Goal: Information Seeking & Learning: Learn about a topic

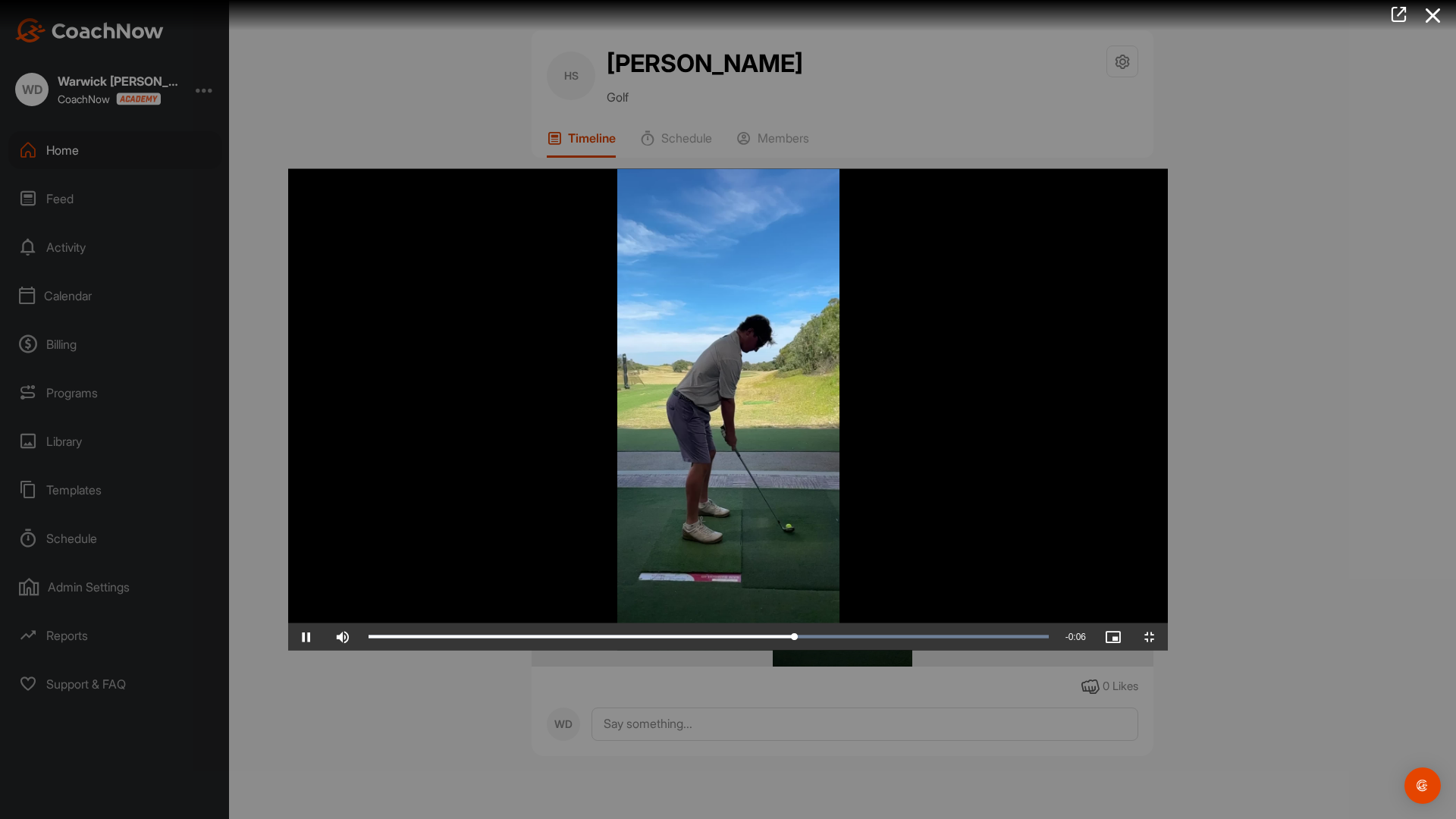
click at [1159, 497] on video "Video Player" at bounding box center [728, 410] width 880 height 482
click at [1159, 497] on video "Video Player" at bounding box center [728, 410] width 880 height 482
click at [1168, 637] on span "Video Player" at bounding box center [1150, 637] width 36 height 0
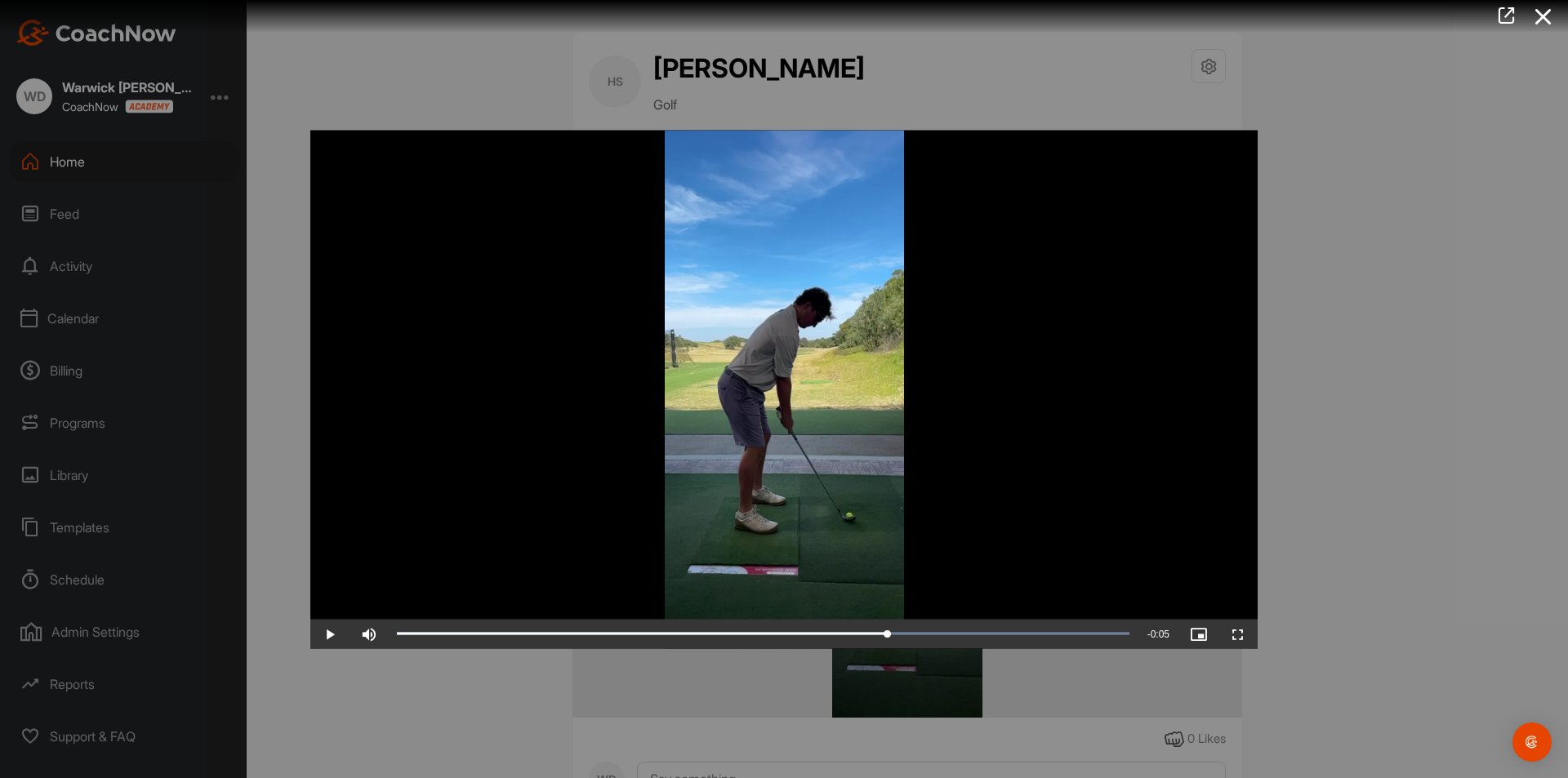
click at [1343, 579] on div at bounding box center [784, 389] width 1568 height 778
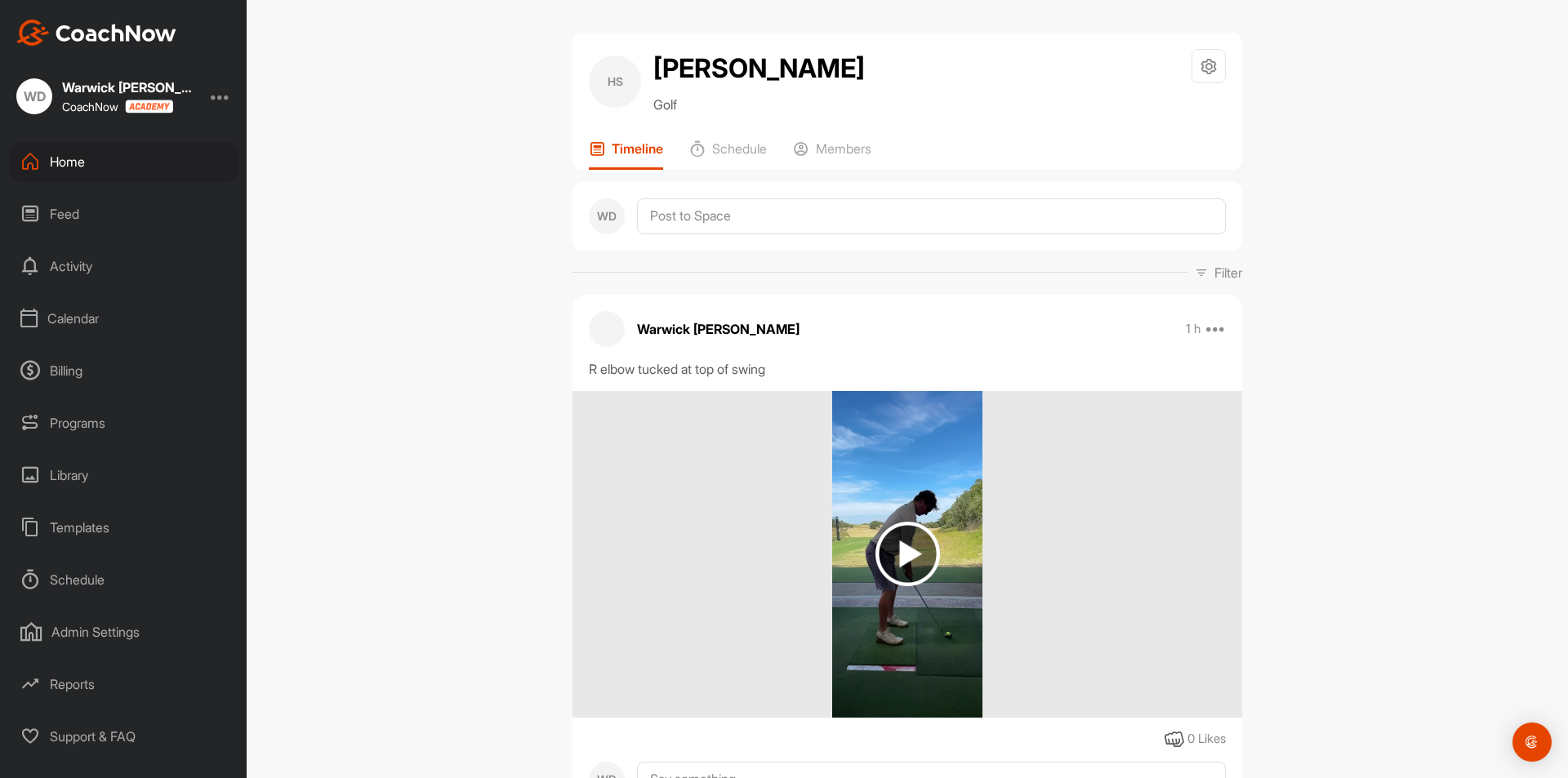
drag, startPoint x: 81, startPoint y: 475, endPoint x: 92, endPoint y: 472, distance: 11.4
click at [92, 472] on div "Library" at bounding box center [124, 476] width 231 height 41
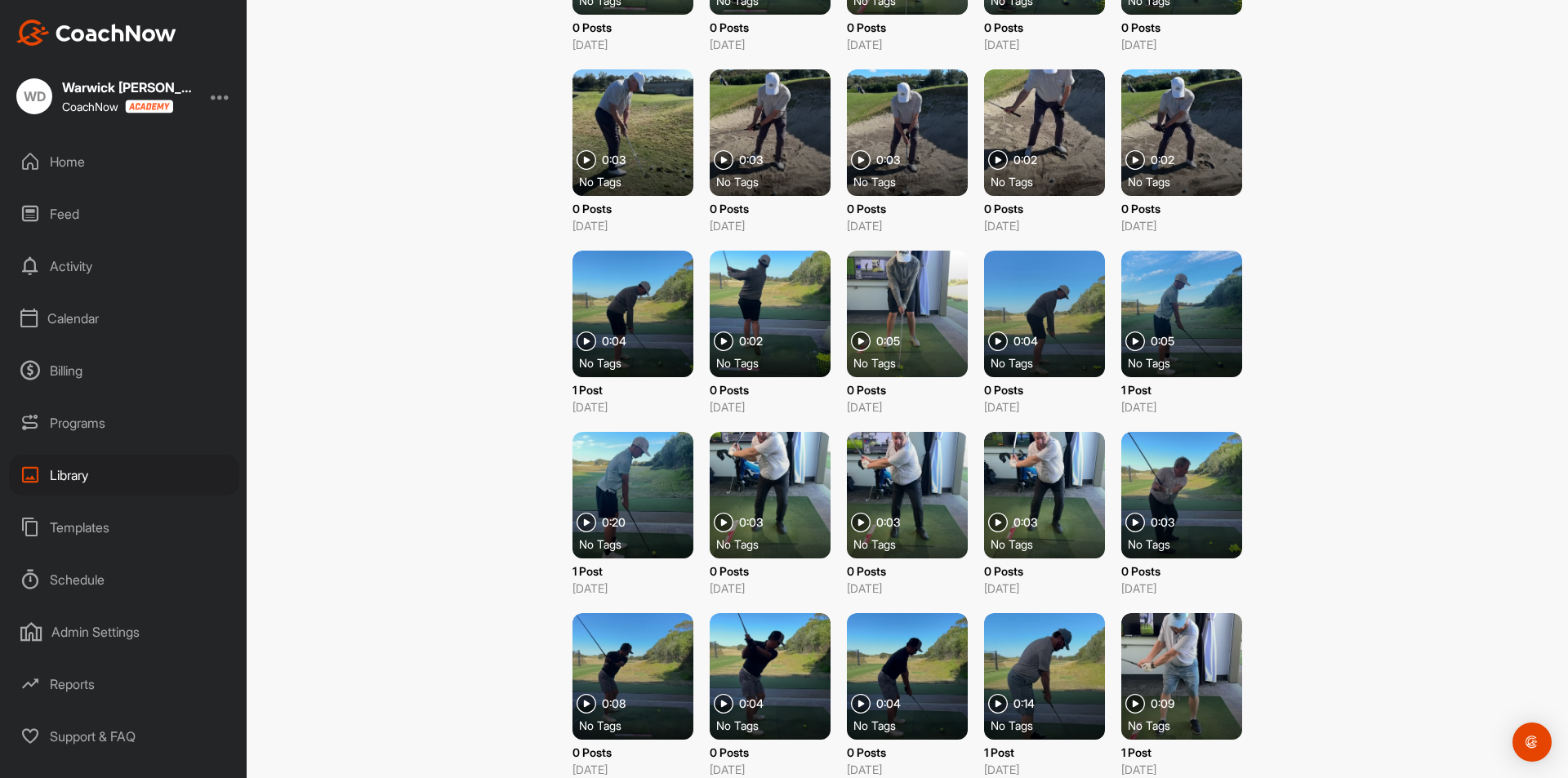
scroll to position [1869, 0]
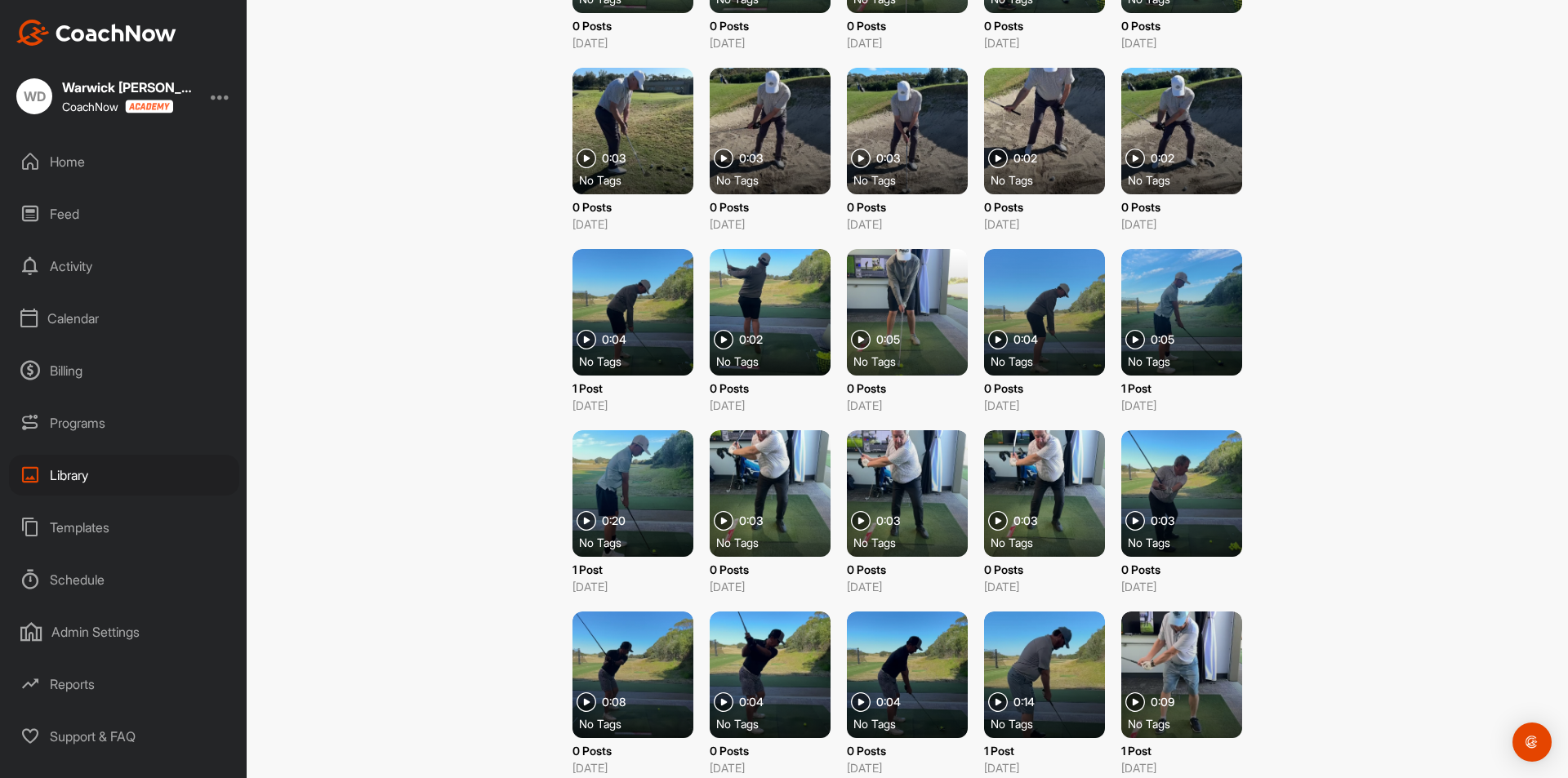
click at [770, 476] on div at bounding box center [770, 494] width 121 height 127
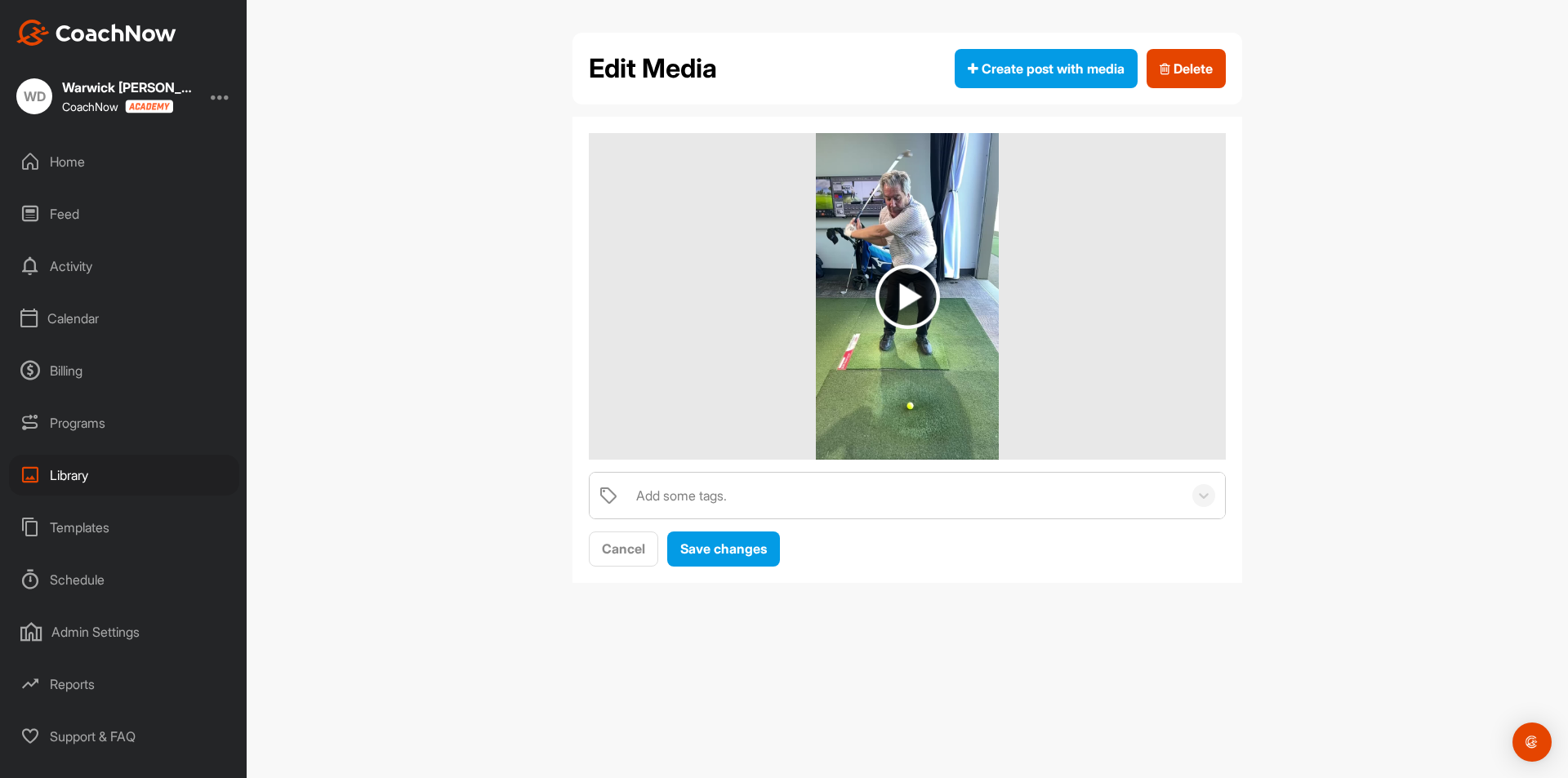
click at [956, 365] on img at bounding box center [907, 297] width 182 height 327
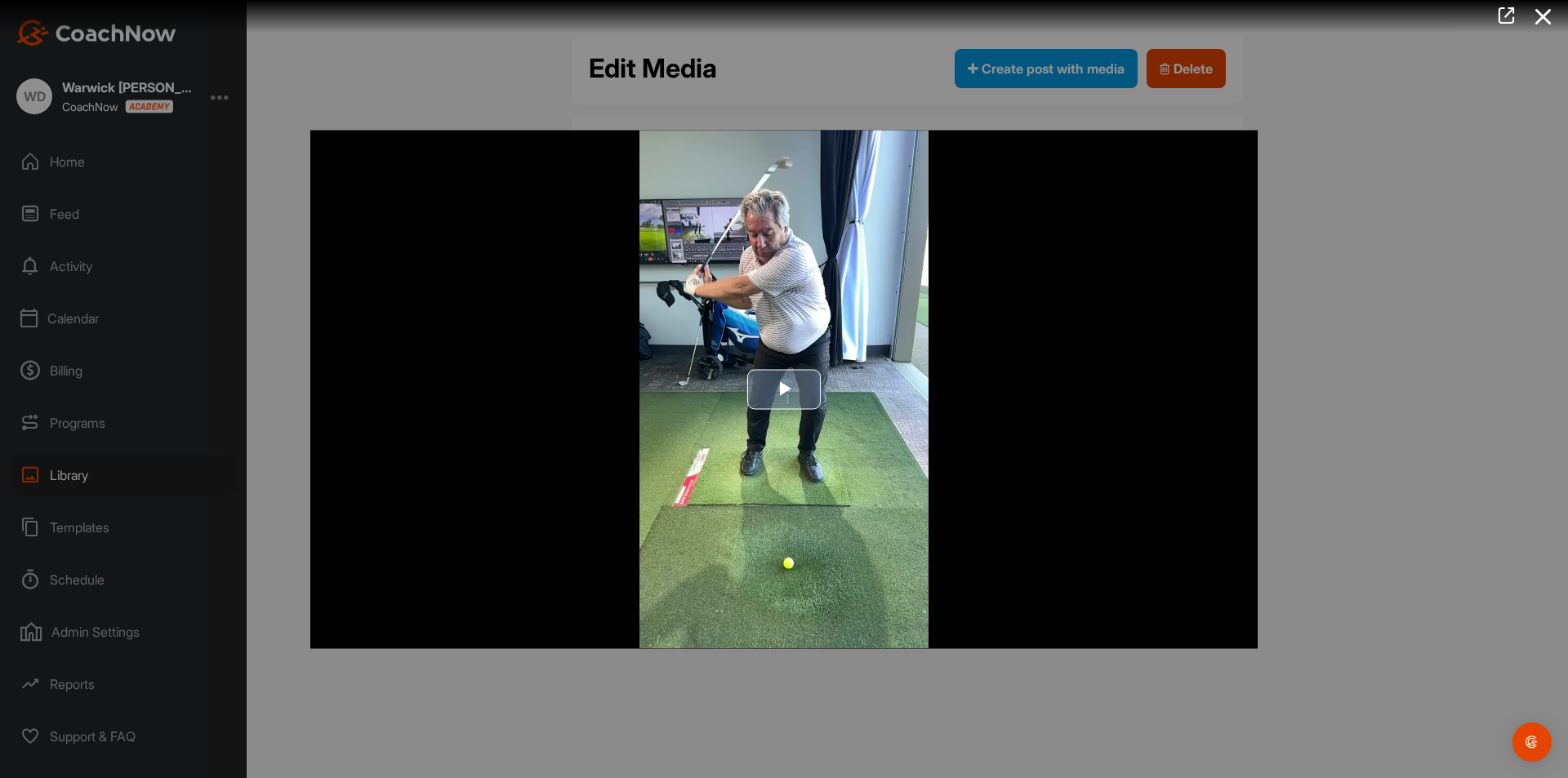
click at [1204, 594] on img "Video Player" at bounding box center [784, 389] width 948 height 519
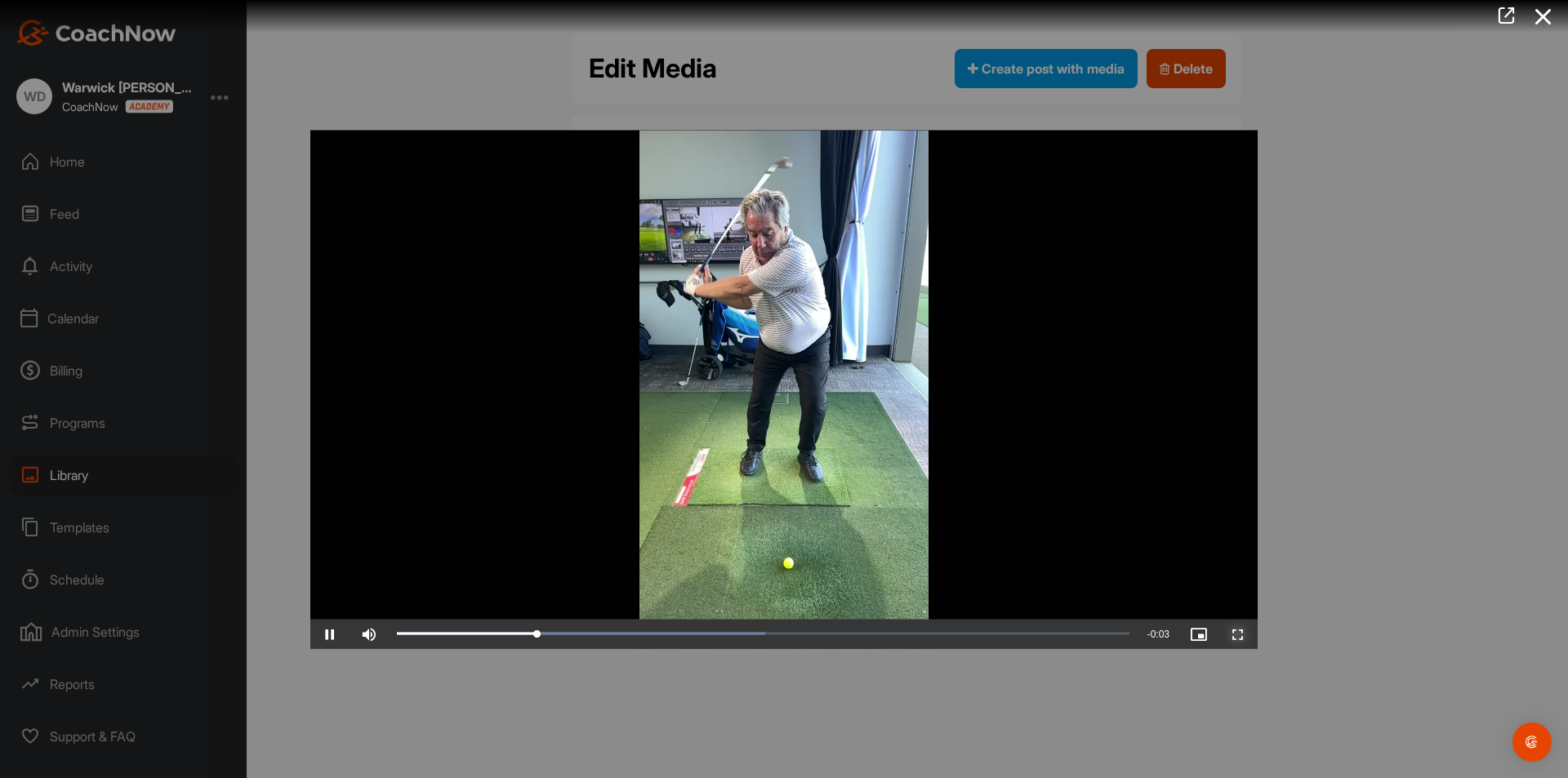
drag, startPoint x: 1235, startPoint y: 628, endPoint x: 1236, endPoint y: 699, distance: 71.0
click at [1238, 634] on span "Video Player" at bounding box center [1239, 634] width 39 height 0
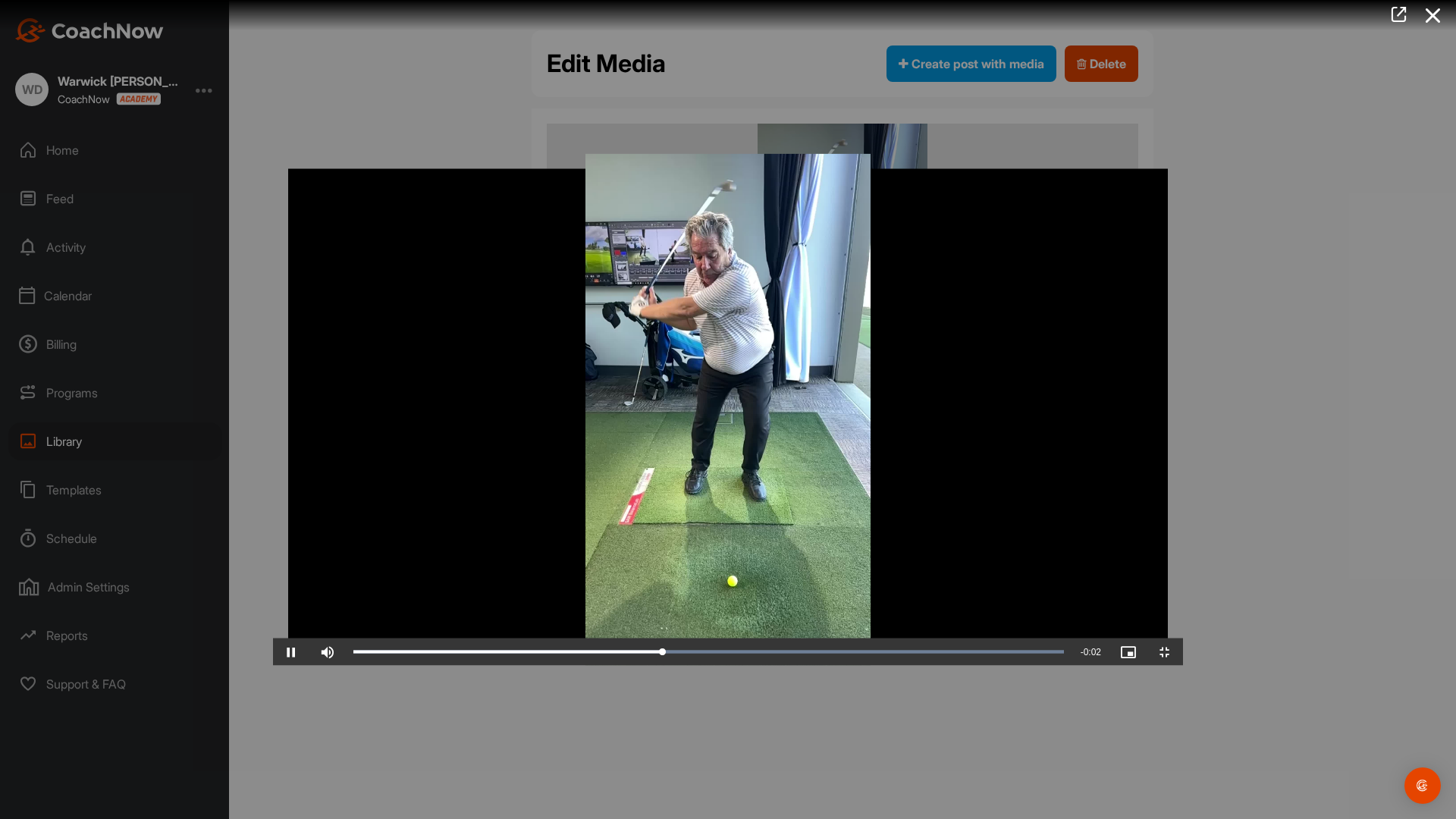
click at [908, 607] on video "Video Player" at bounding box center [728, 410] width 910 height 512
click at [1183, 231] on video "Video Player" at bounding box center [728, 410] width 910 height 512
click at [1183, 448] on video "Video Player" at bounding box center [728, 410] width 910 height 512
click at [1183, 653] on span "Video Player" at bounding box center [1165, 653] width 36 height 0
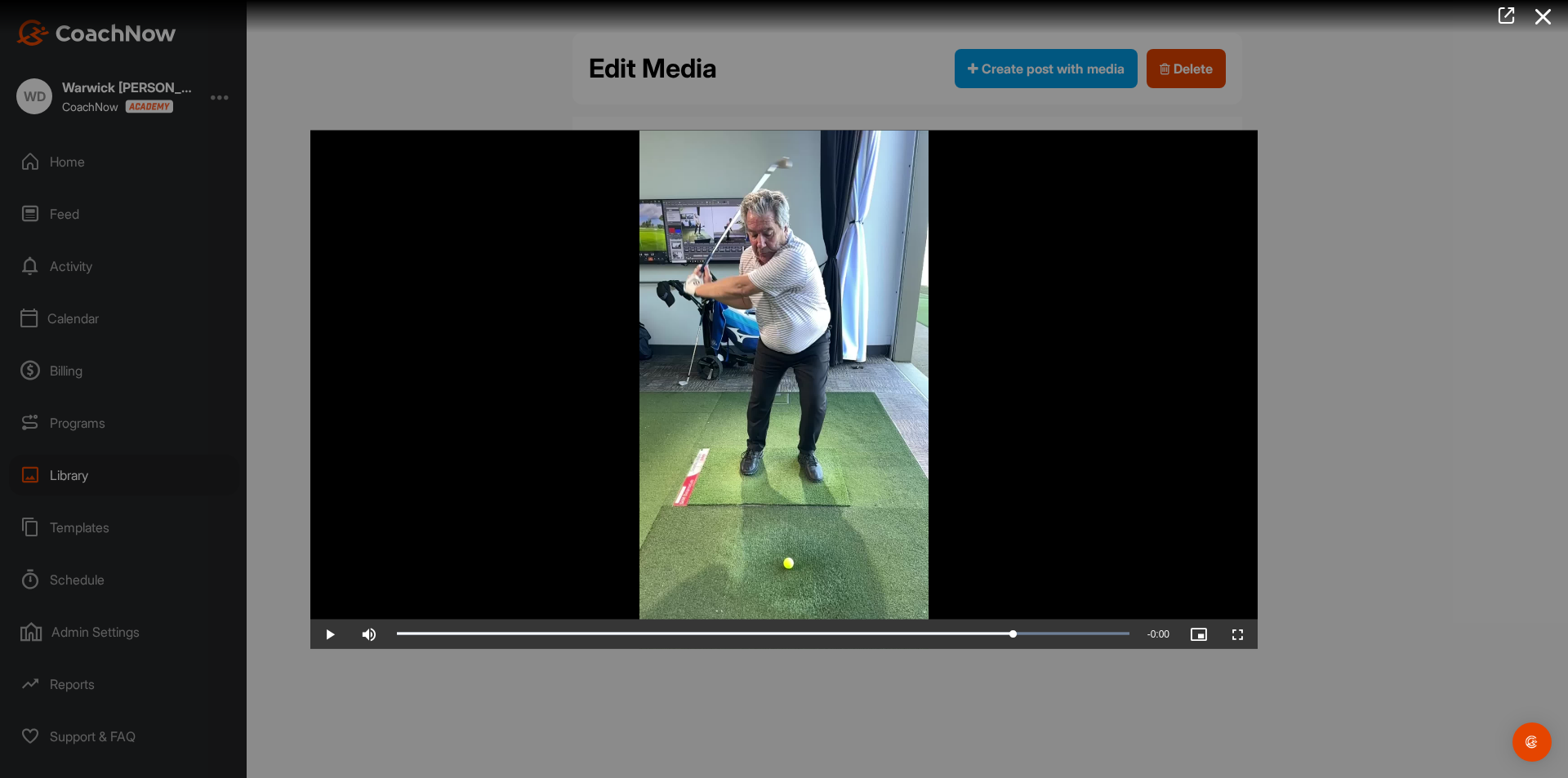
drag, startPoint x: 1544, startPoint y: 14, endPoint x: 1505, endPoint y: 28, distance: 41.4
click at [1544, 14] on icon at bounding box center [1544, 17] width 37 height 30
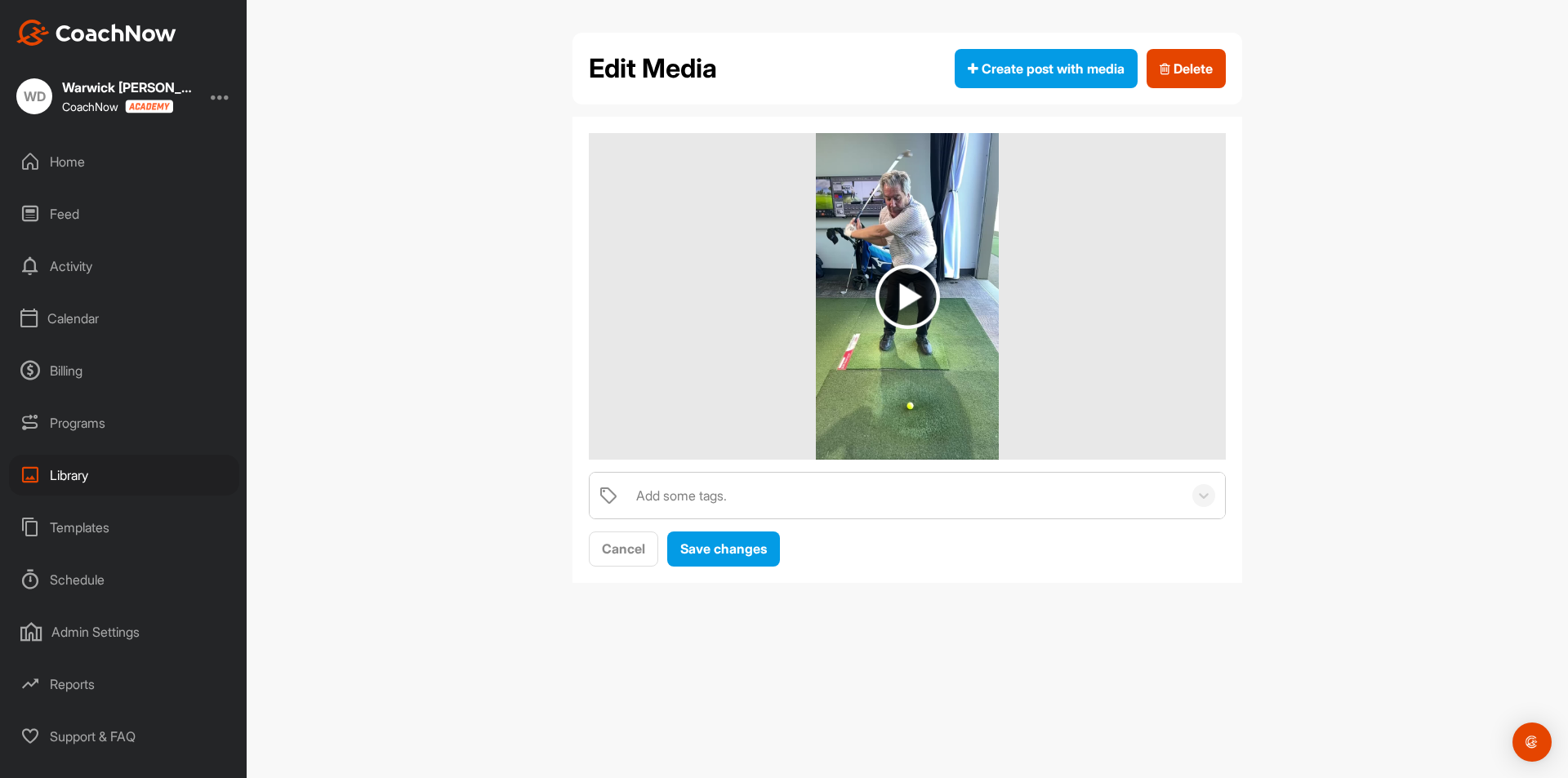
click at [72, 471] on div "Library" at bounding box center [124, 476] width 231 height 41
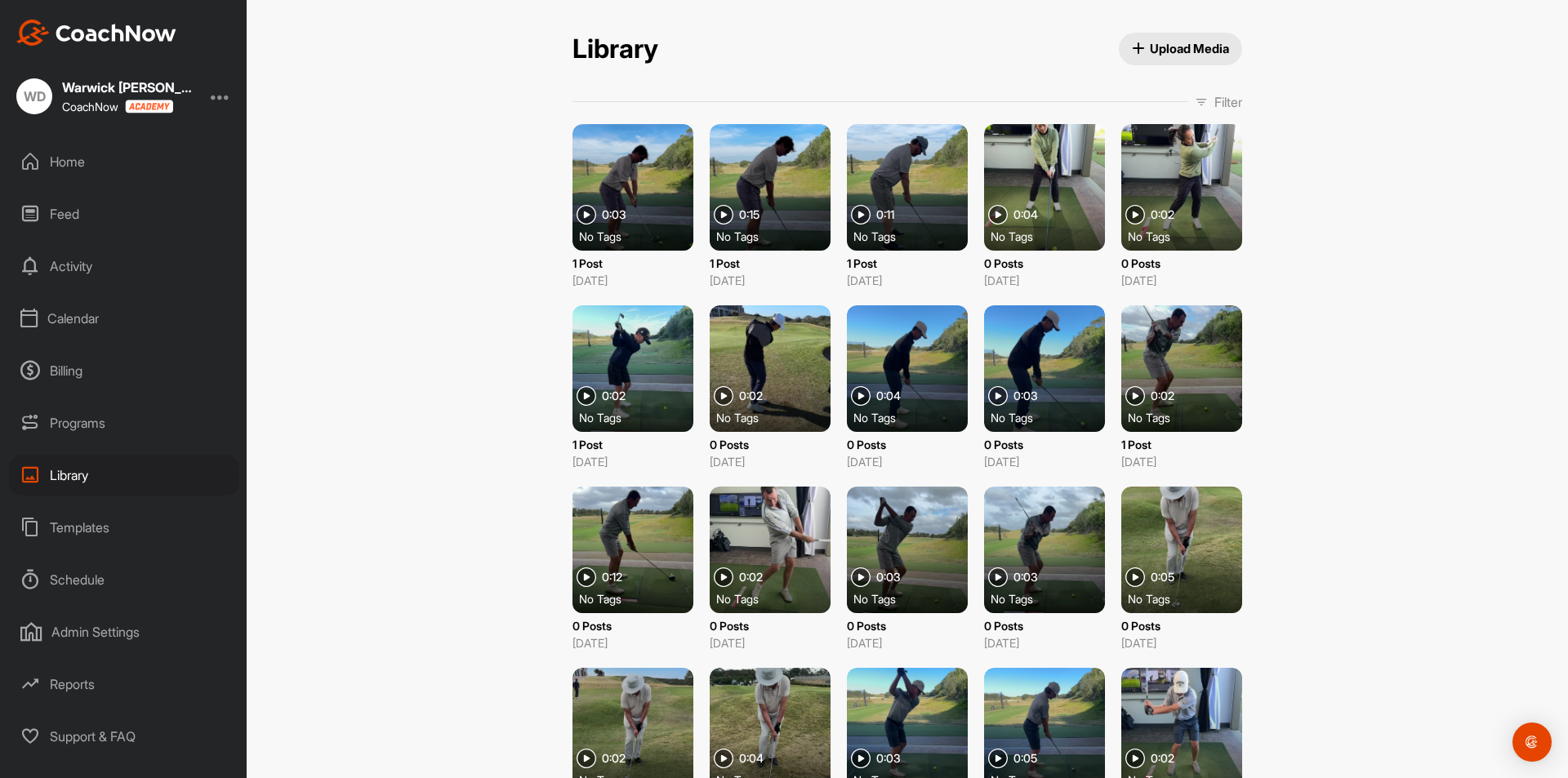
click at [72, 166] on div "Home" at bounding box center [124, 161] width 231 height 41
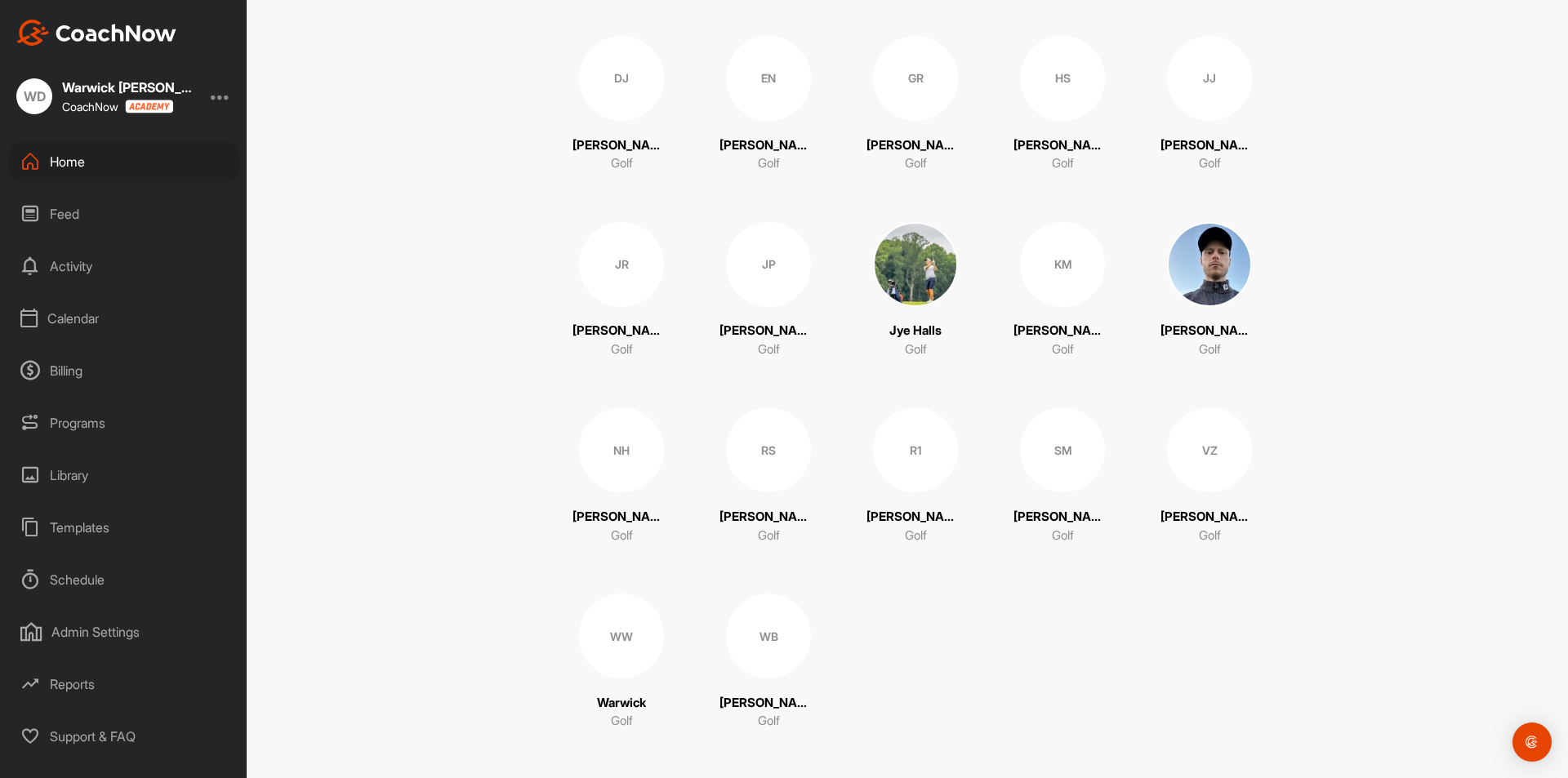
scroll to position [363, 0]
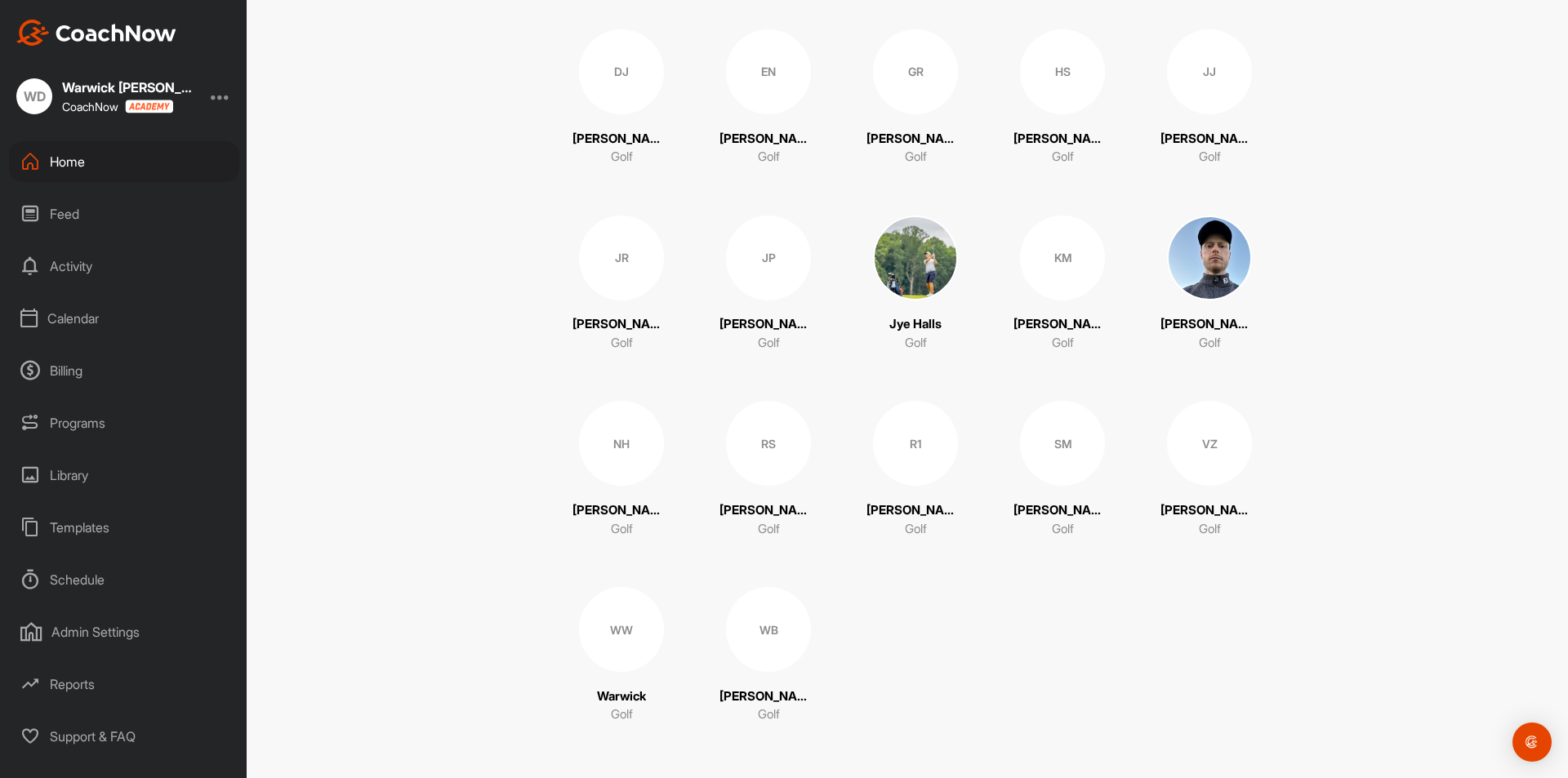
click at [635, 618] on div "WW" at bounding box center [622, 629] width 85 height 85
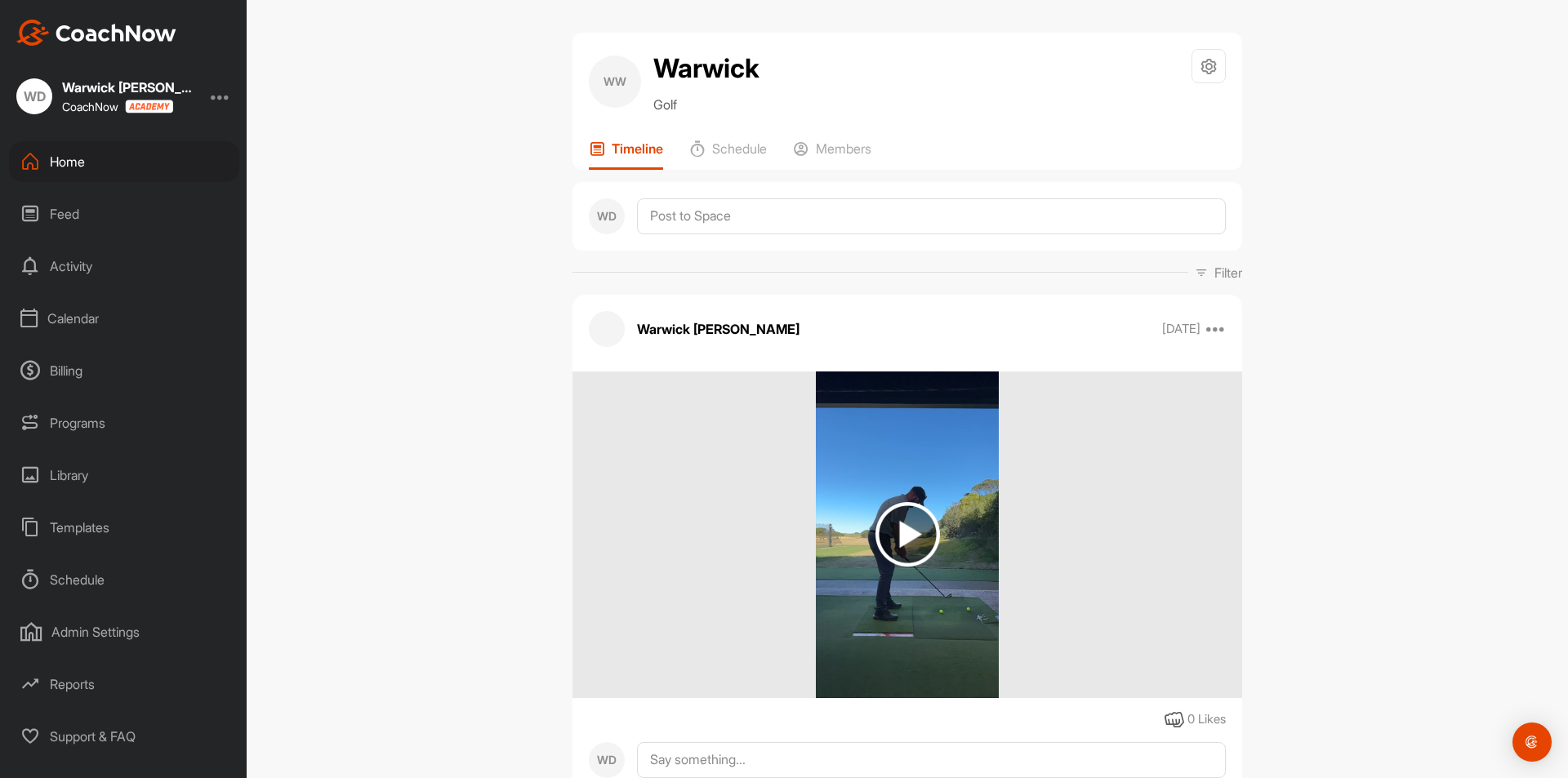
click at [75, 475] on div "Library" at bounding box center [124, 476] width 231 height 41
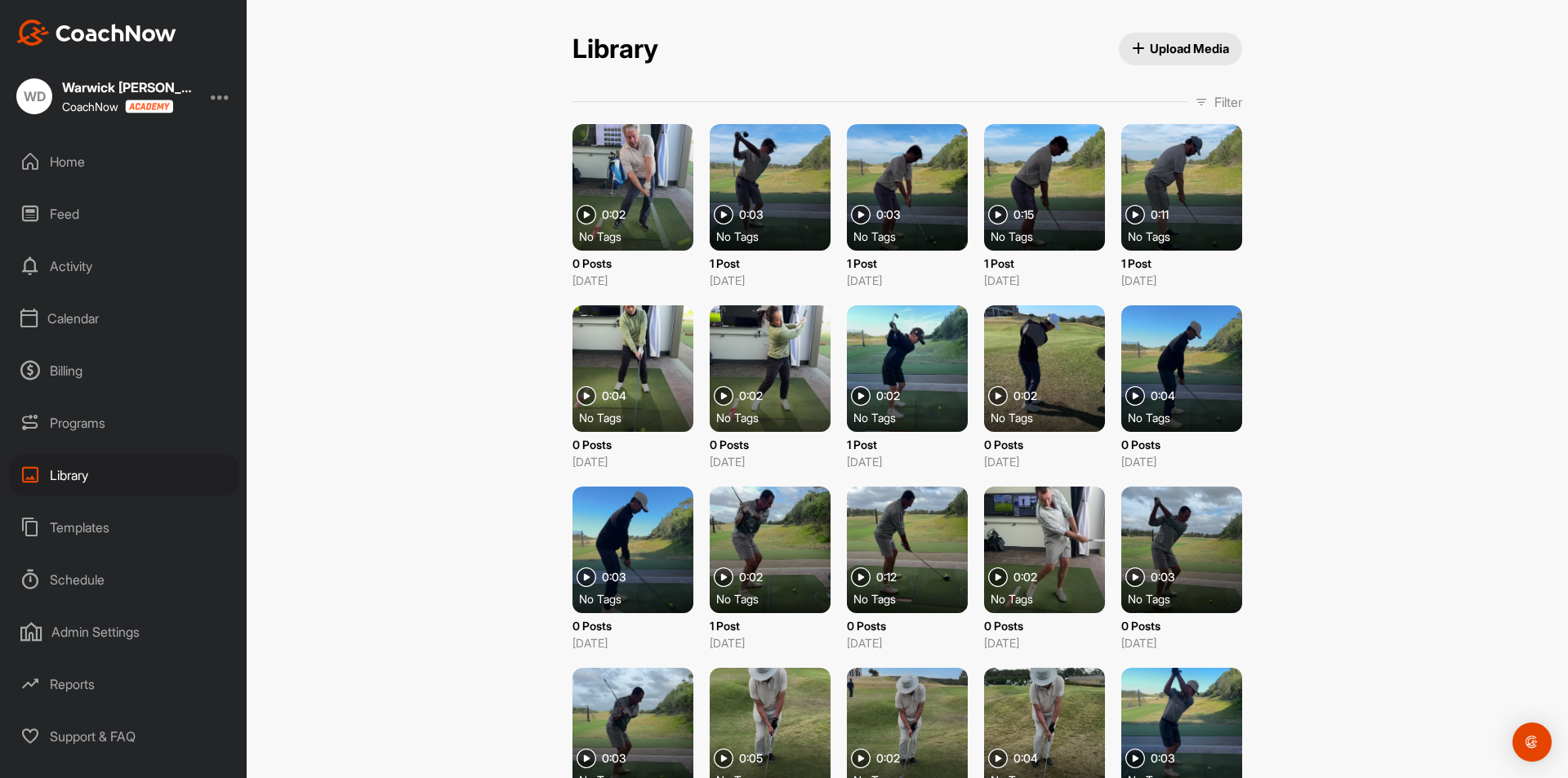
click at [649, 167] on div at bounding box center [633, 188] width 121 height 127
